Goal: Task Accomplishment & Management: Manage account settings

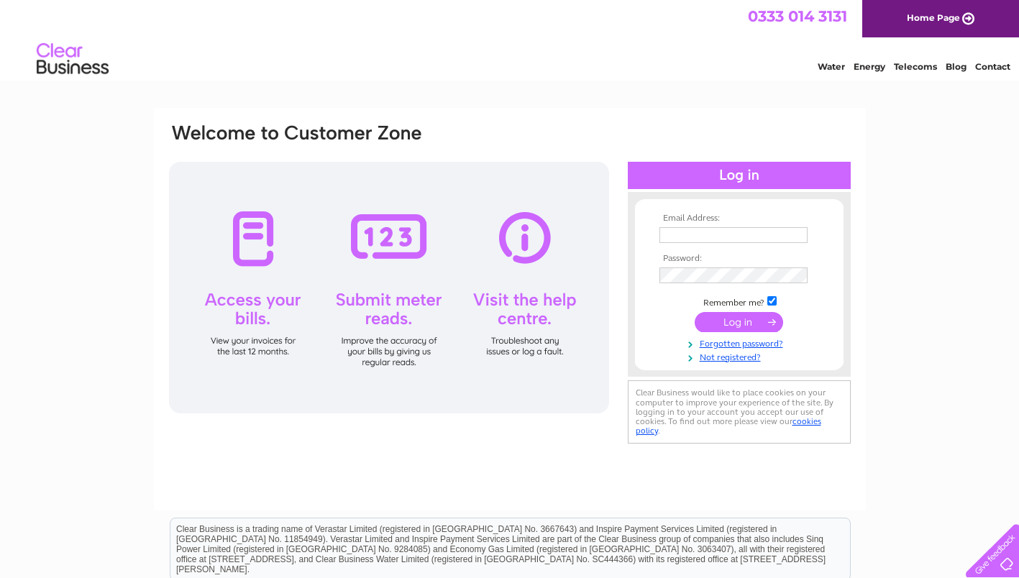
type input "margiescott91@gmail.com"
click at [743, 321] on input "submit" at bounding box center [738, 322] width 88 height 20
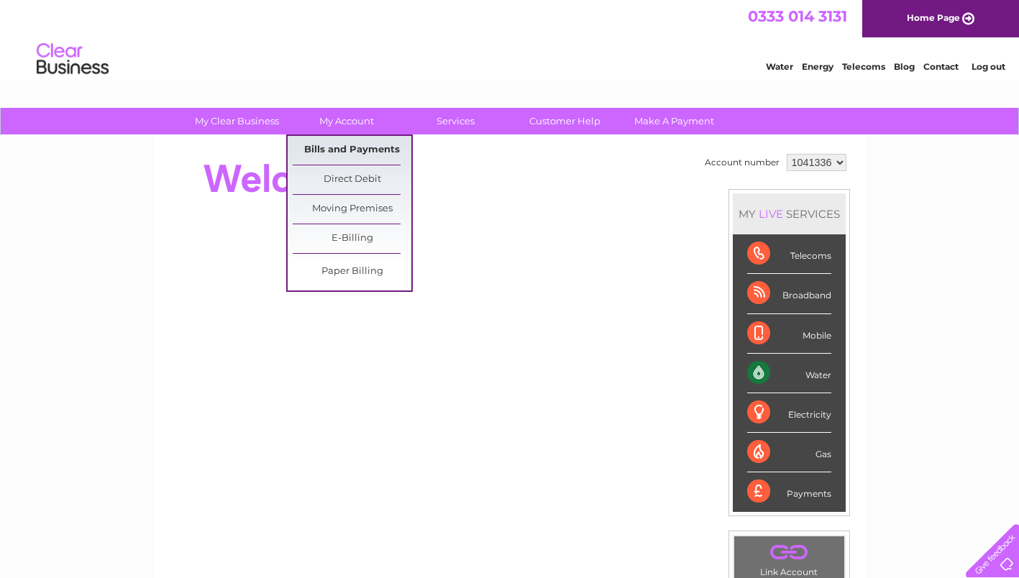
click at [333, 144] on link "Bills and Payments" at bounding box center [352, 150] width 119 height 29
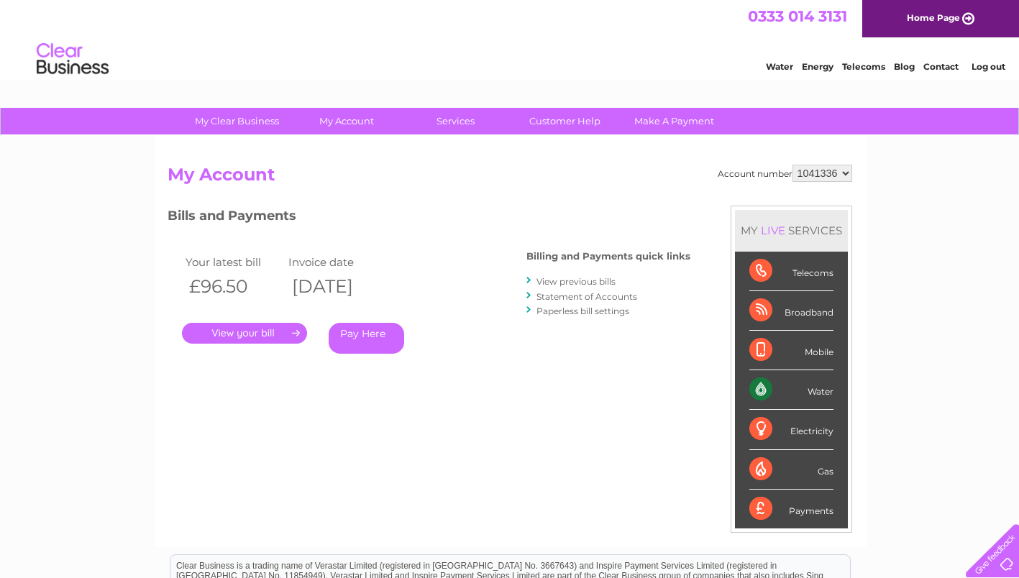
click at [569, 281] on link "View previous bills" at bounding box center [575, 281] width 79 height 11
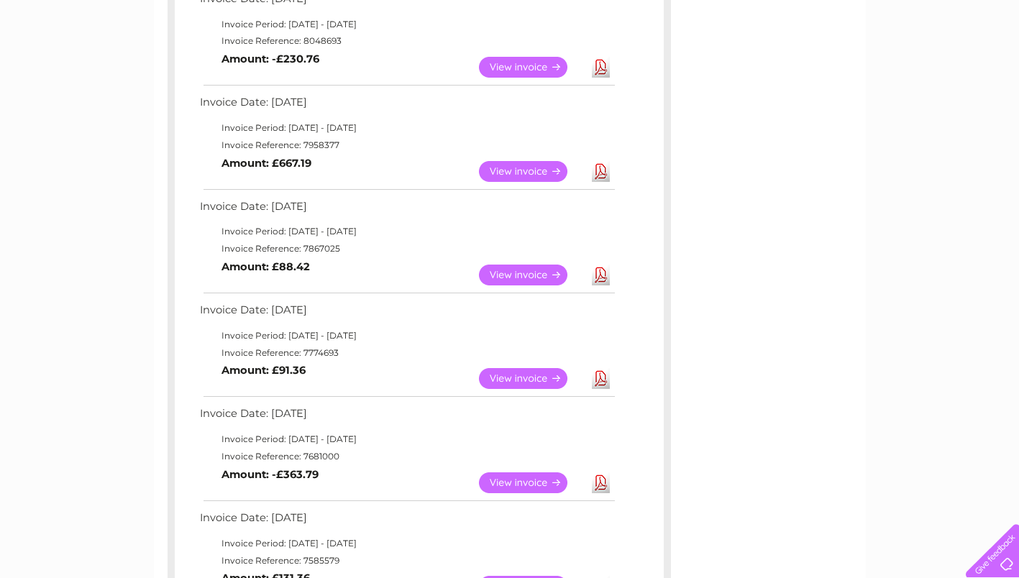
scroll to position [359, 0]
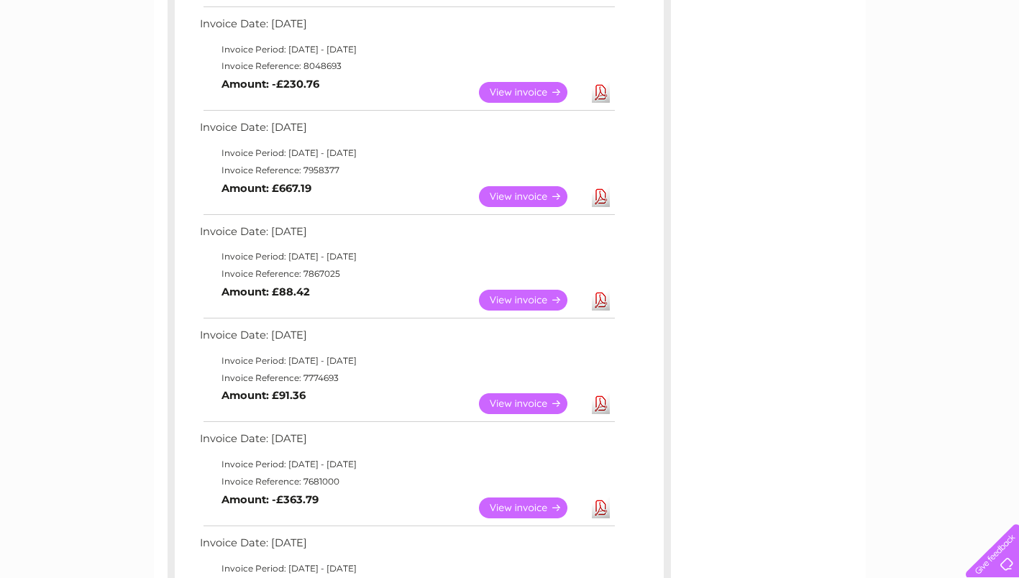
click at [532, 197] on link "View" at bounding box center [532, 196] width 106 height 21
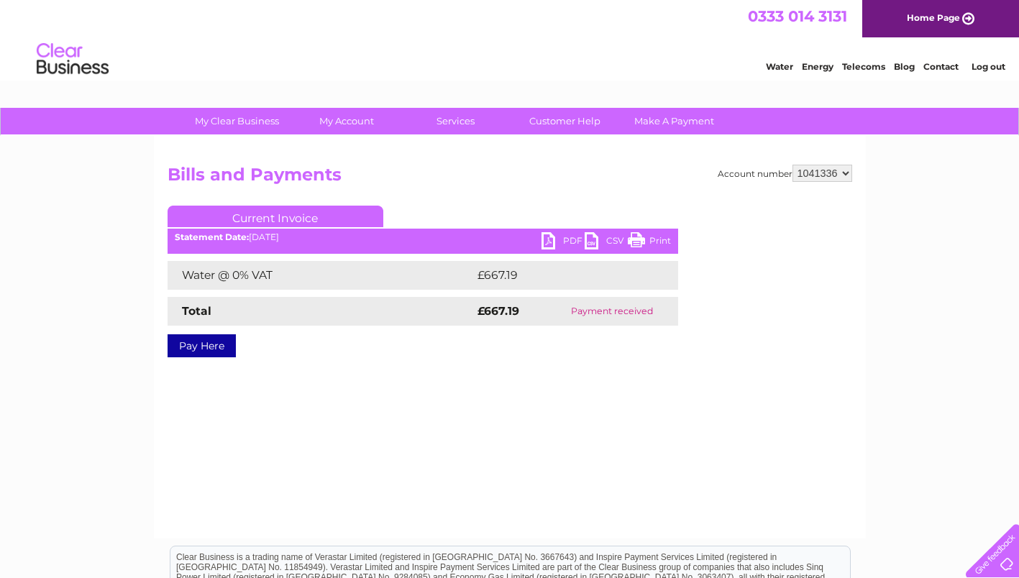
click at [564, 237] on link "PDF" at bounding box center [562, 242] width 43 height 21
click at [137, 526] on div "My Clear Business Login Details My Details My Preferences Link Account My Accou…" at bounding box center [509, 446] width 1019 height 676
